Goal: Check status

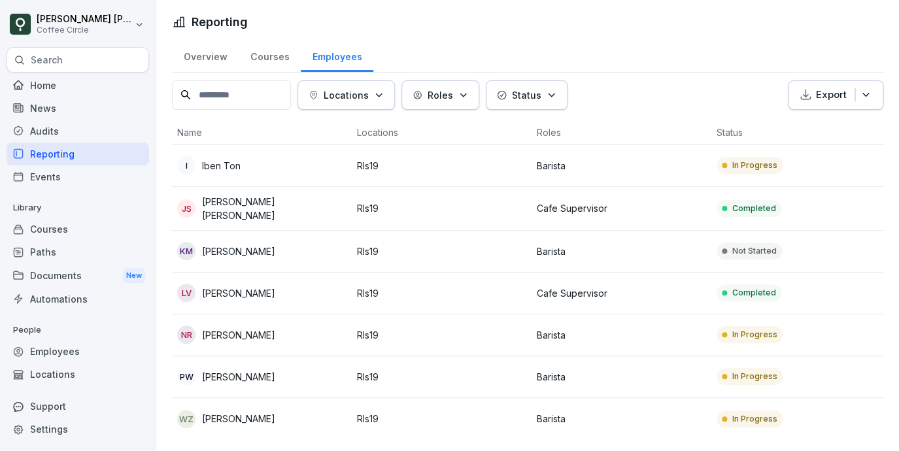
click at [251, 290] on p "[PERSON_NAME]" at bounding box center [238, 293] width 73 height 14
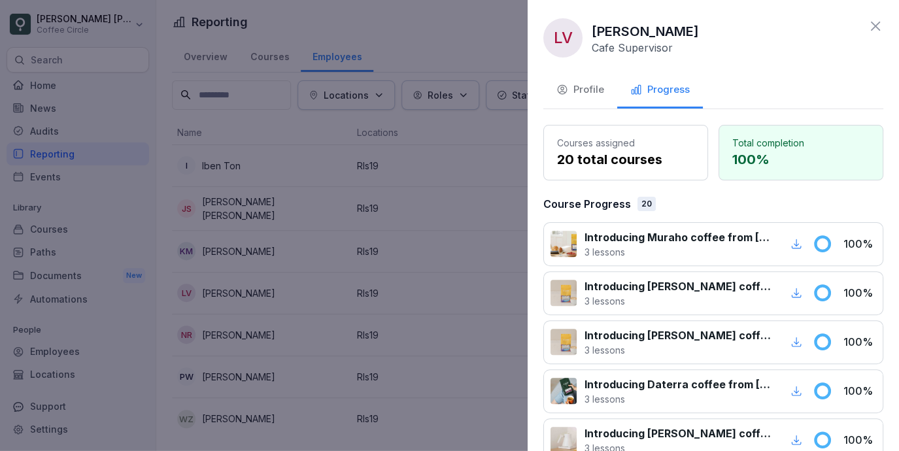
click at [320, 181] on div at bounding box center [449, 225] width 899 height 451
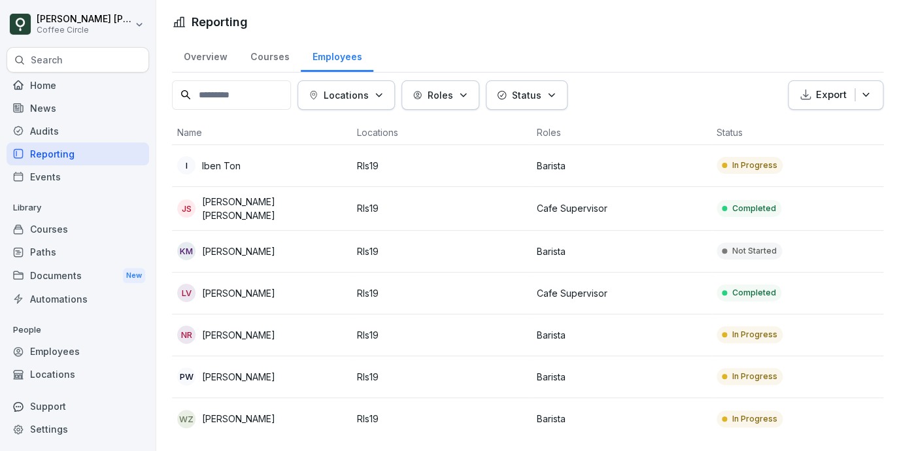
click at [264, 169] on div "I Iben Ton" at bounding box center [261, 165] width 169 height 18
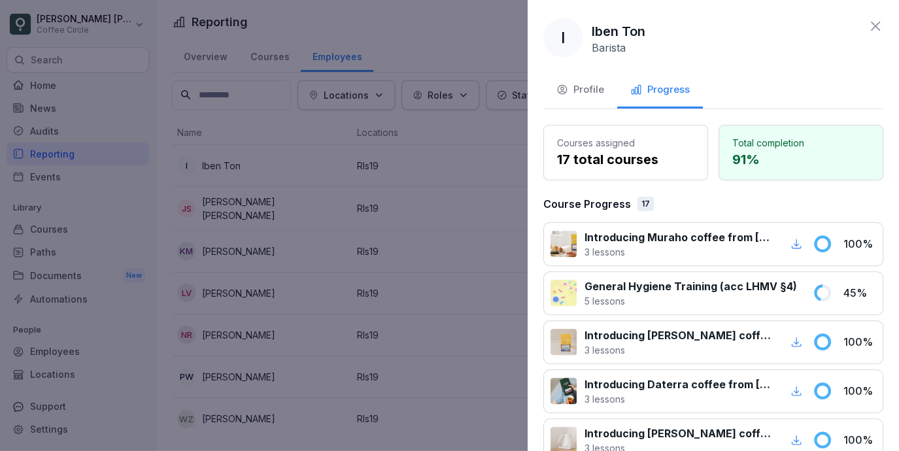
click at [337, 186] on div at bounding box center [449, 225] width 899 height 451
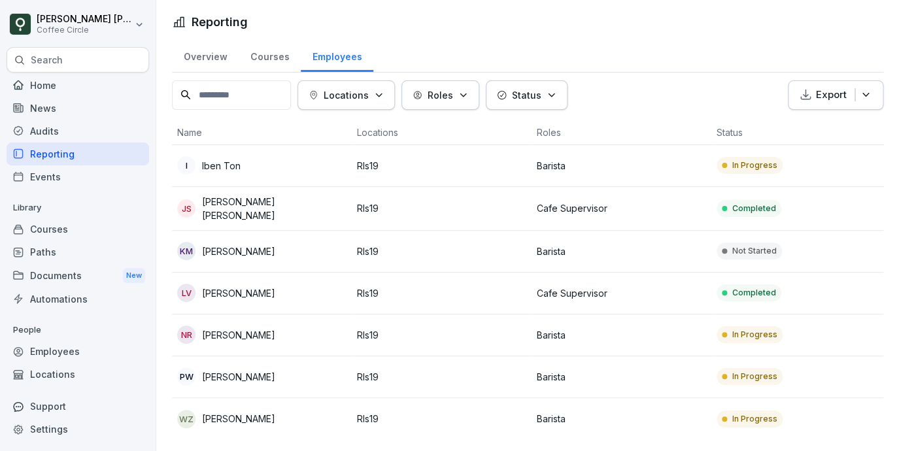
click at [232, 413] on p "[PERSON_NAME]" at bounding box center [238, 419] width 73 height 14
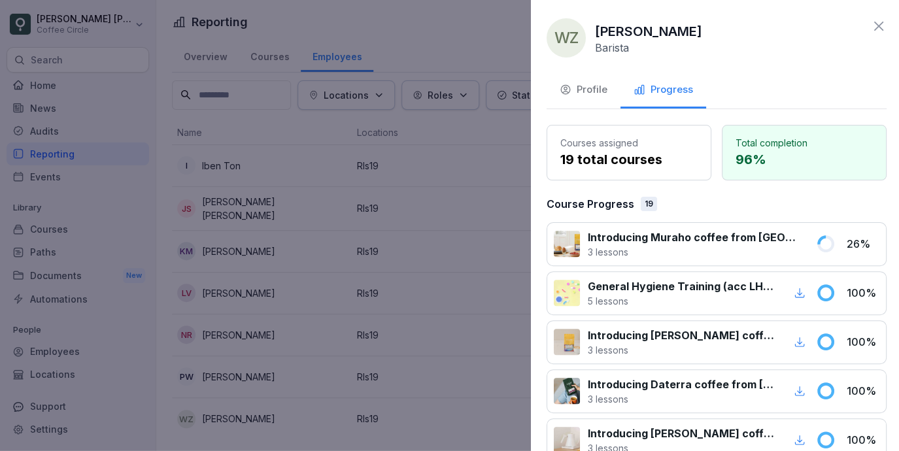
click at [284, 296] on div at bounding box center [449, 225] width 899 height 451
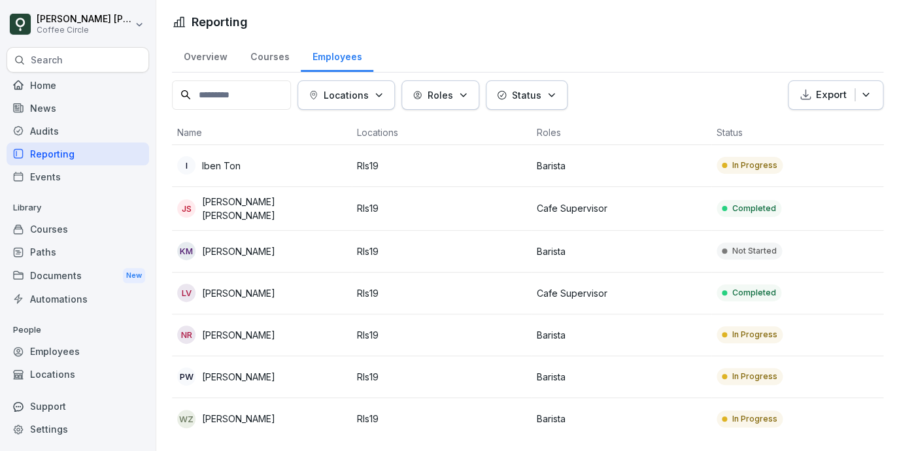
click at [270, 370] on div "PW Pawel Wrobel" at bounding box center [261, 377] width 169 height 18
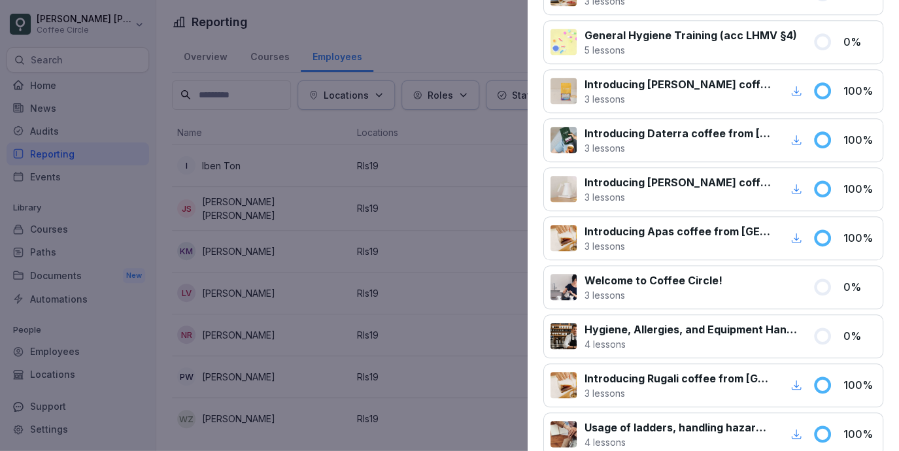
scroll to position [274, 0]
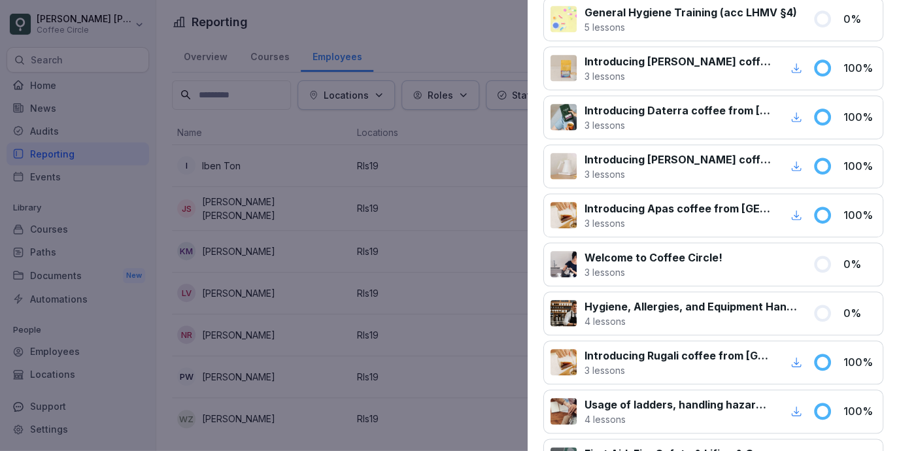
click at [652, 262] on p "Welcome to Coffee Circle!" at bounding box center [654, 258] width 138 height 16
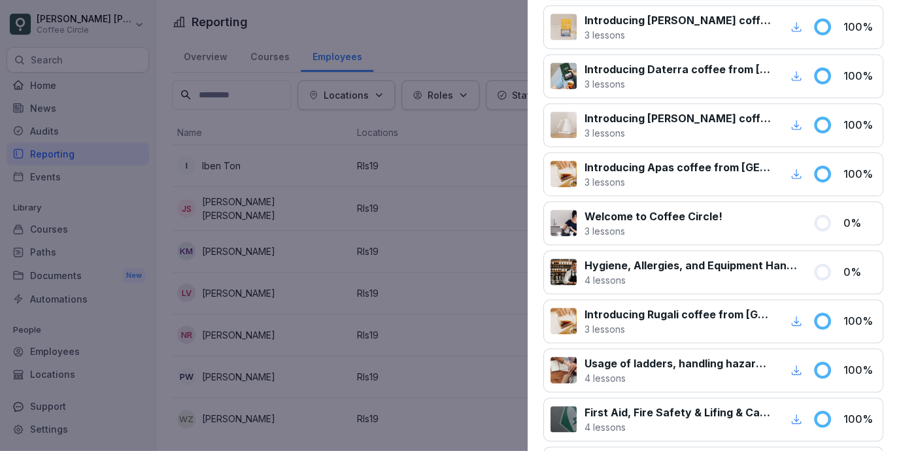
scroll to position [317, 0]
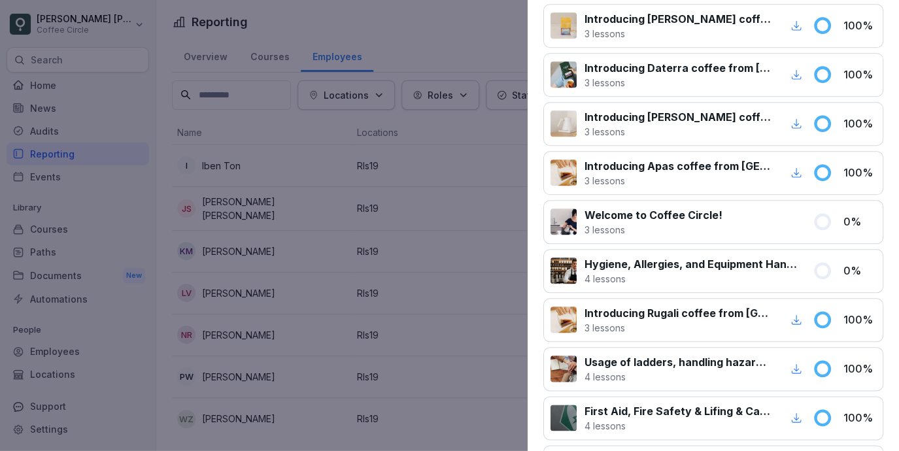
click at [662, 273] on p "4 lessons" at bounding box center [691, 279] width 213 height 14
click at [642, 266] on p "Hygiene, Allergies, and Equipment Handling" at bounding box center [691, 264] width 213 height 16
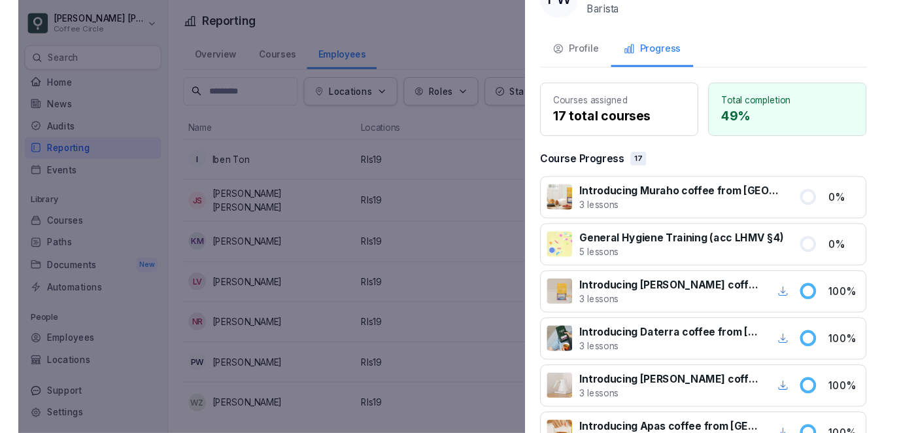
scroll to position [0, 0]
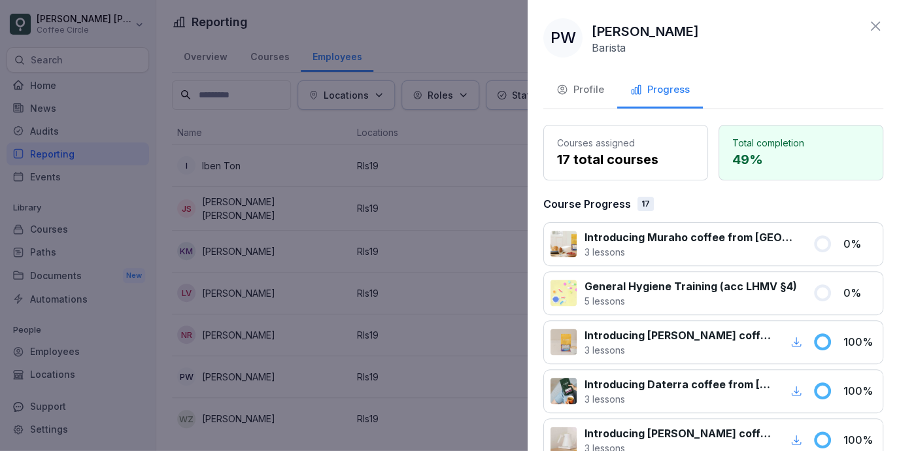
click at [456, 59] on div at bounding box center [449, 225] width 899 height 451
